Goal: Check status: Check status

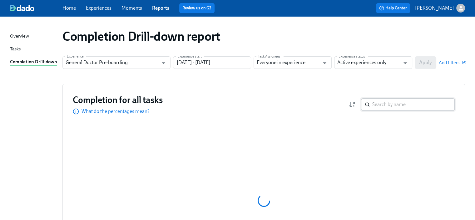
click at [390, 104] on input "search" at bounding box center [413, 104] width 82 height 12
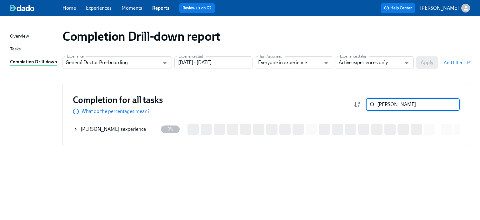
type input "[PERSON_NAME]"
click at [127, 128] on div "[PERSON_NAME] 's experience" at bounding box center [113, 129] width 65 height 7
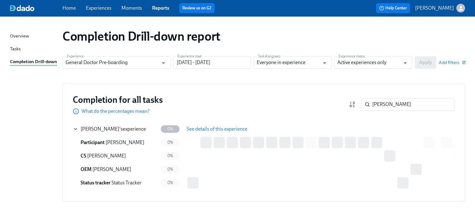
click at [205, 126] on span "See details of this experience" at bounding box center [217, 129] width 61 height 6
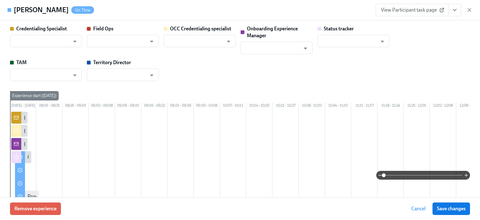
type input "[PERSON_NAME]"
type input "Status Tracker"
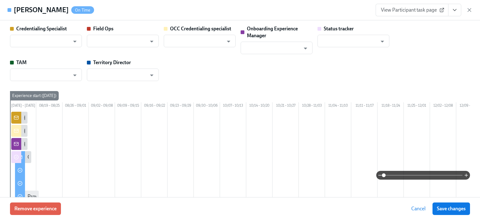
type input "[PERSON_NAME]"
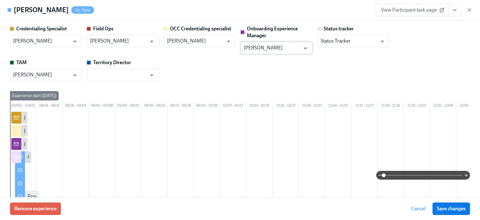
click at [264, 47] on input "[PERSON_NAME]" at bounding box center [272, 48] width 57 height 12
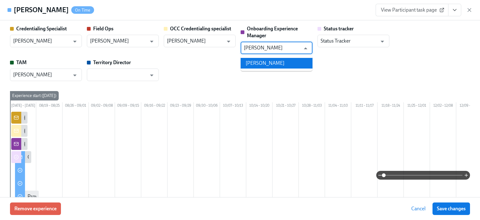
click at [271, 66] on li "[PERSON_NAME]" at bounding box center [277, 63] width 72 height 11
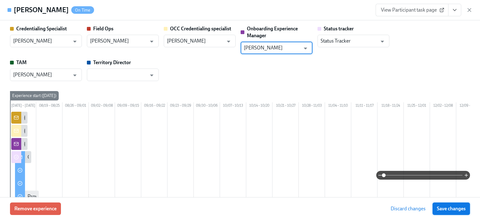
type input "[PERSON_NAME]"
click at [450, 210] on span "Save changes" at bounding box center [451, 208] width 29 height 6
